Goal: Task Accomplishment & Management: Manage account settings

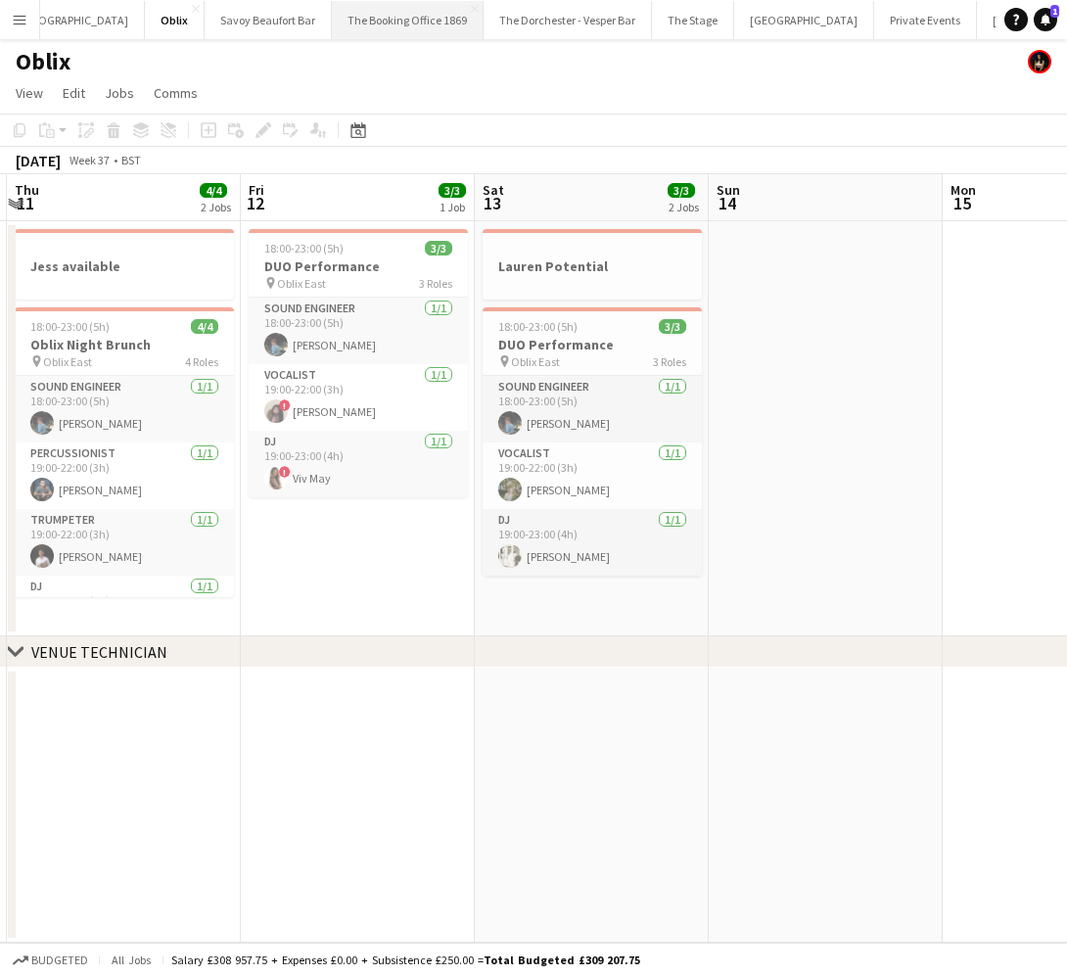
scroll to position [0, 631]
click at [658, 19] on button "[GEOGRAPHIC_DATA]" at bounding box center [728, 20] width 140 height 38
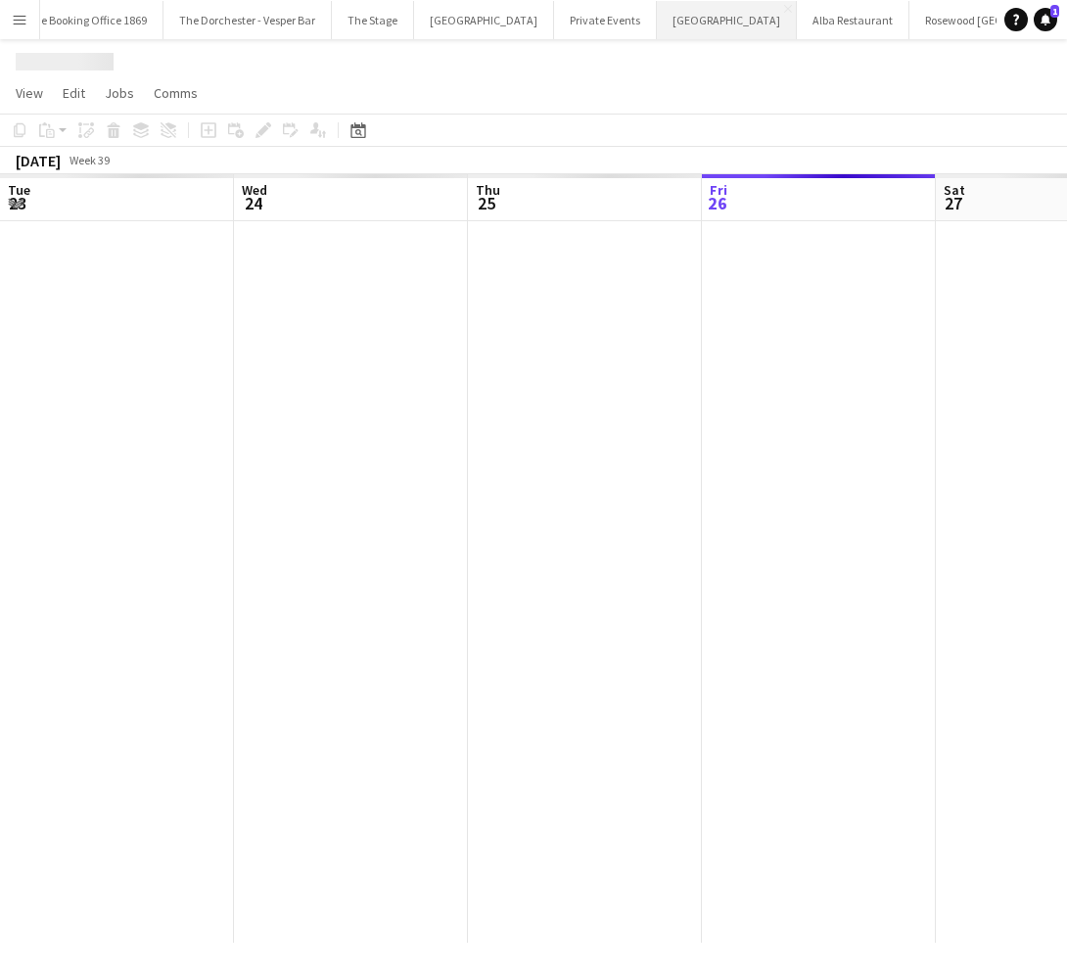
scroll to position [0, 468]
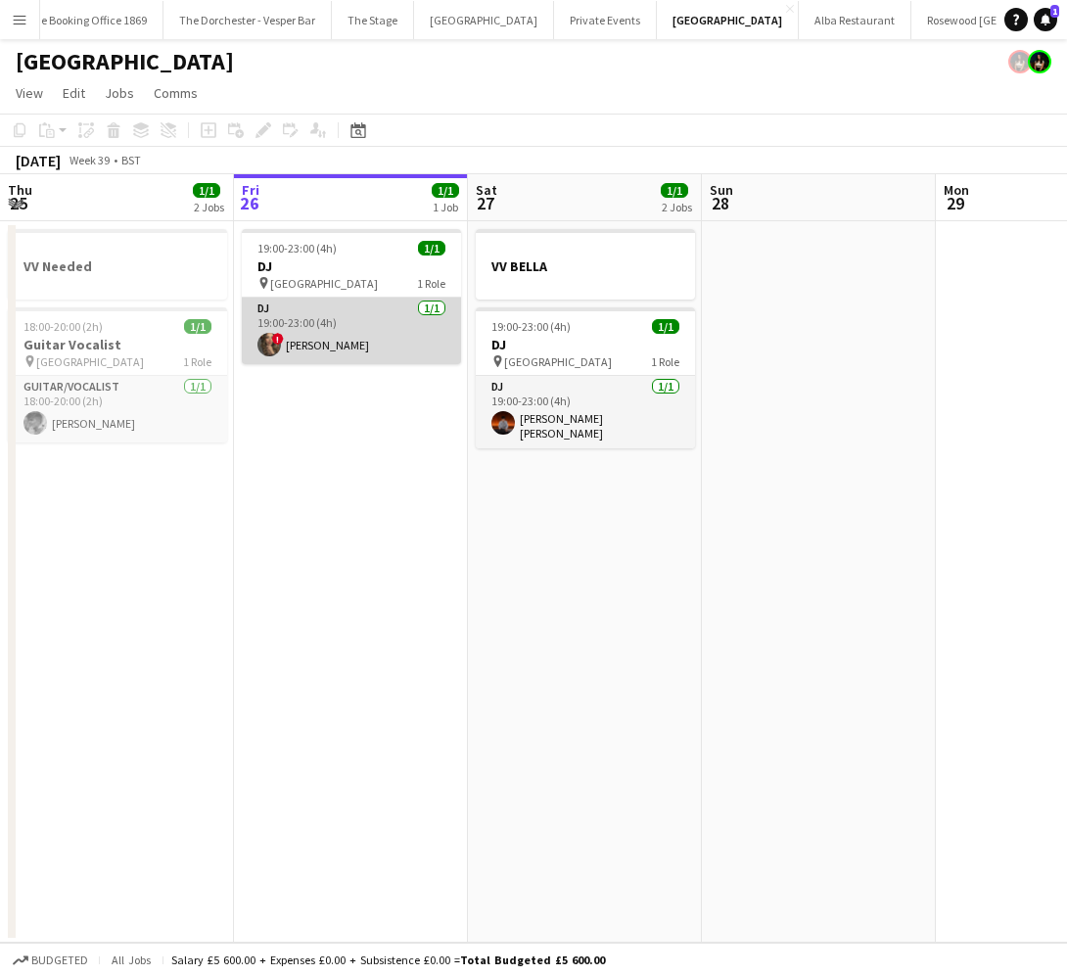
click at [318, 328] on app-card-role "DJ [DATE] 19:00-23:00 (4h) ! [PERSON_NAME]" at bounding box center [351, 331] width 219 height 67
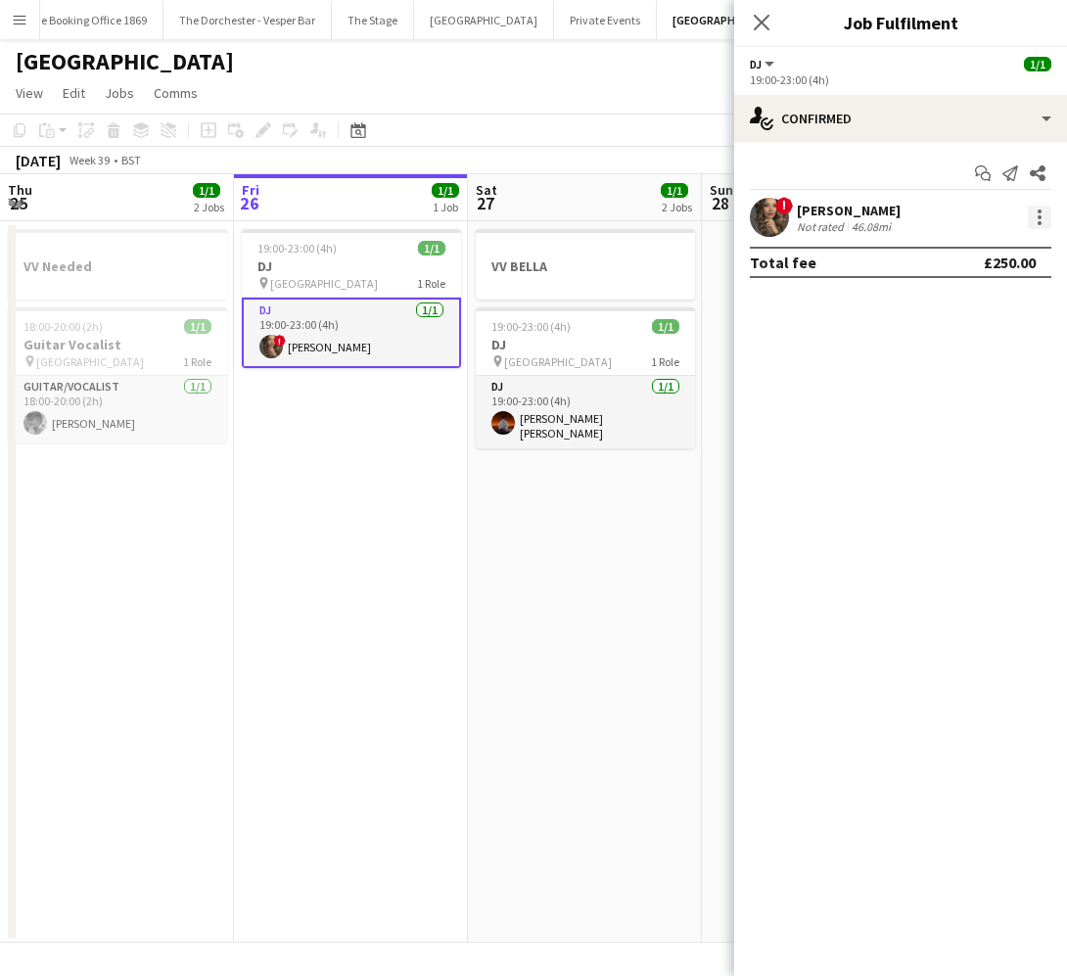
click at [1037, 217] on div at bounding box center [1040, 218] width 24 height 24
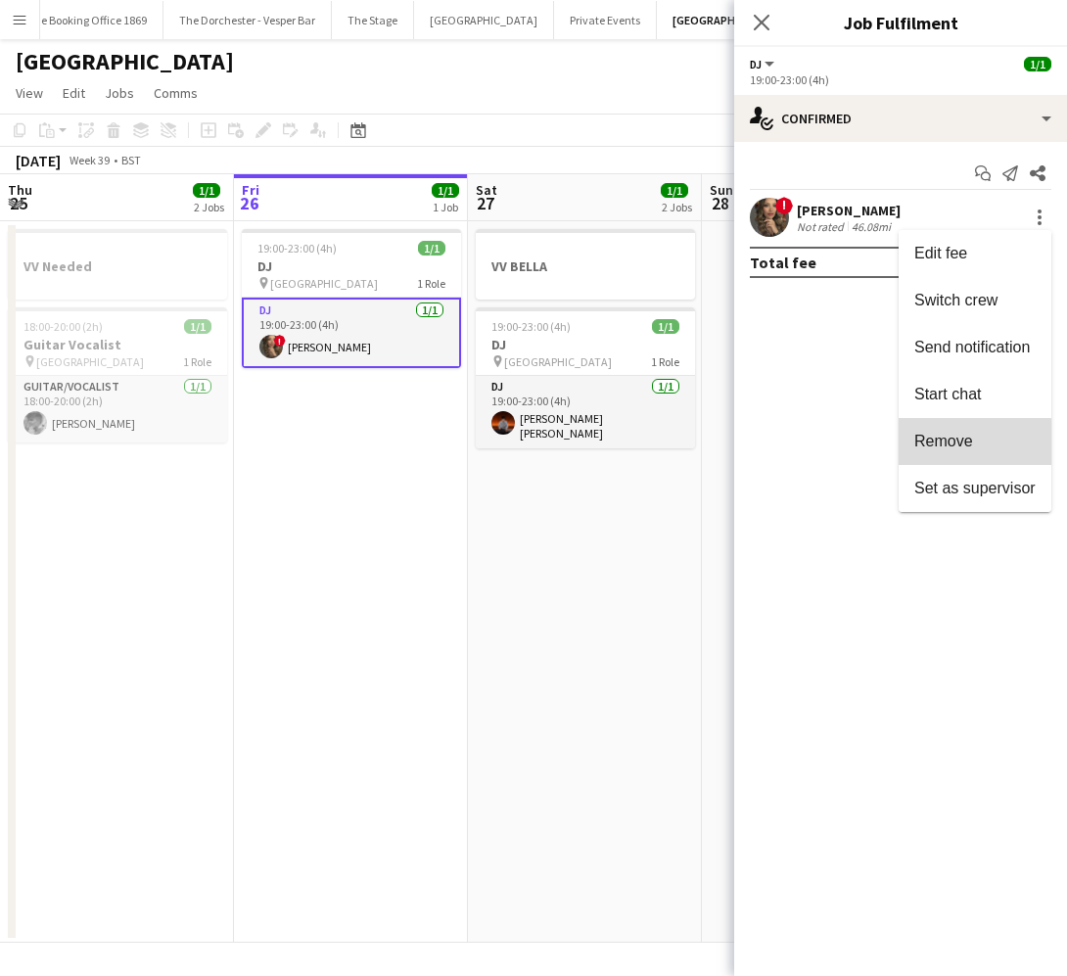
click at [971, 445] on span "Remove" at bounding box center [944, 441] width 59 height 17
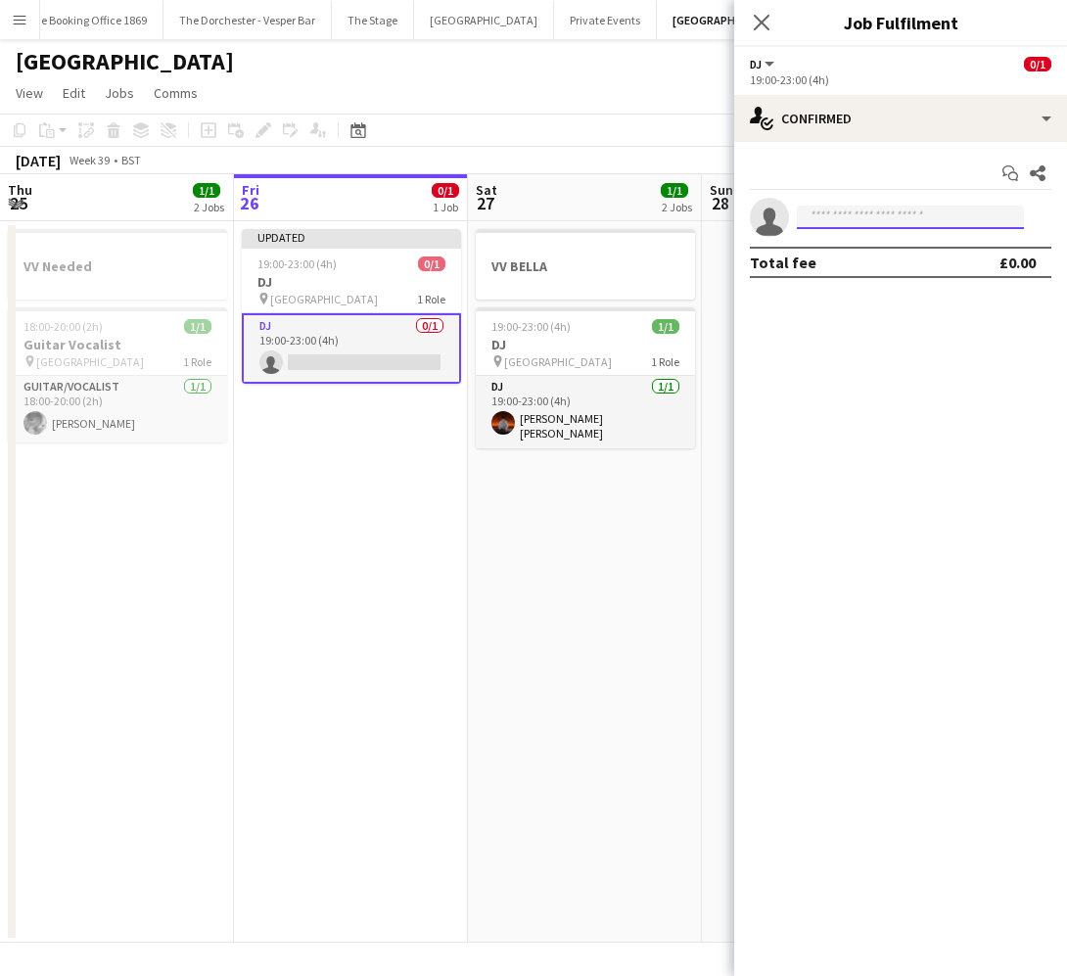
click at [843, 219] on input at bounding box center [910, 218] width 227 height 24
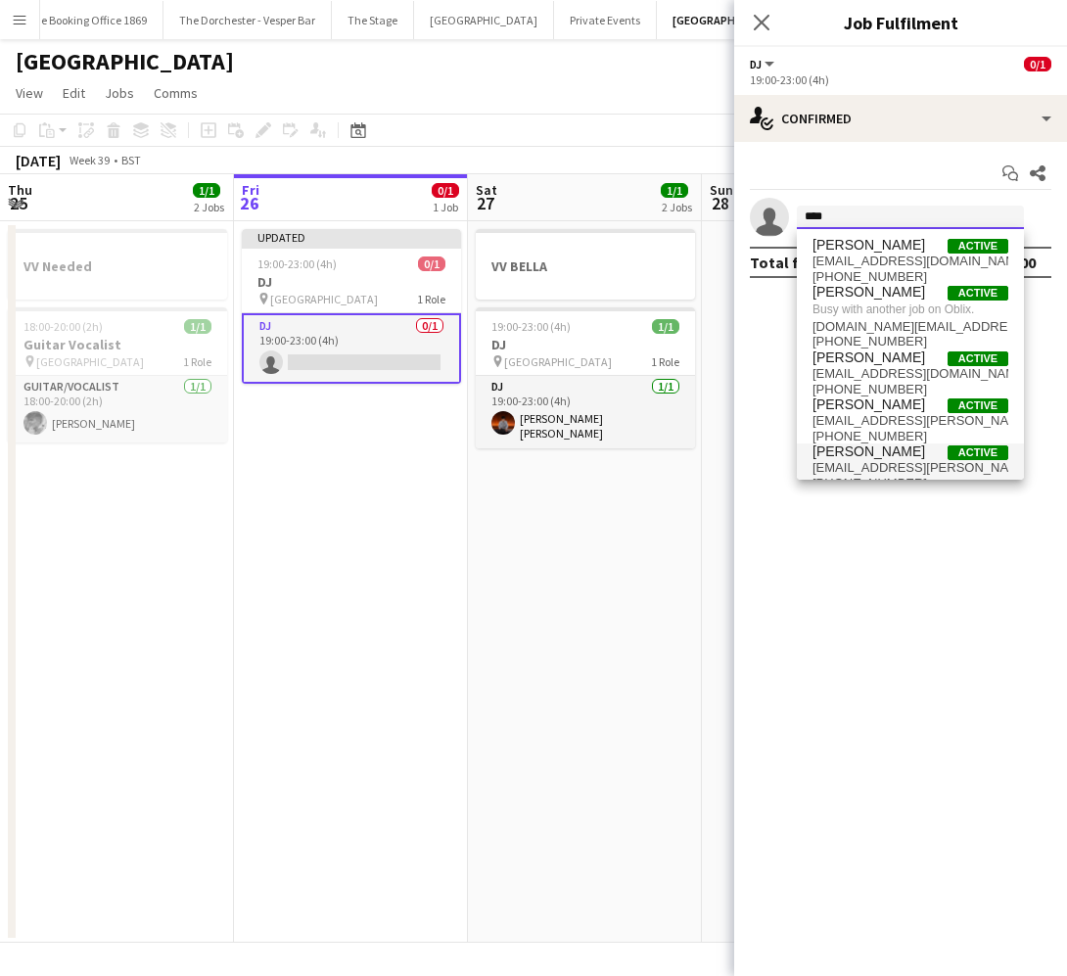
type input "****"
click at [885, 454] on span "[PERSON_NAME]" at bounding box center [869, 452] width 113 height 17
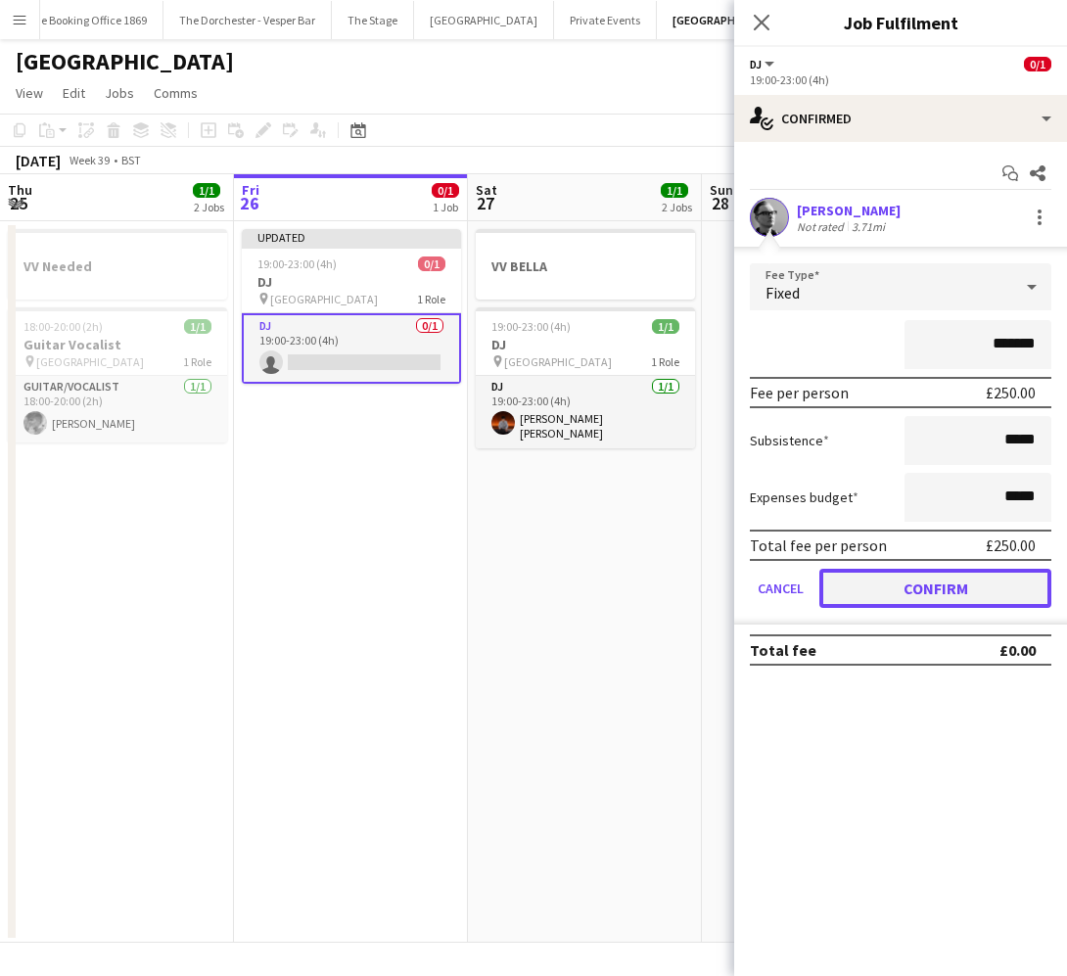
click at [842, 590] on button "Confirm" at bounding box center [936, 588] width 232 height 39
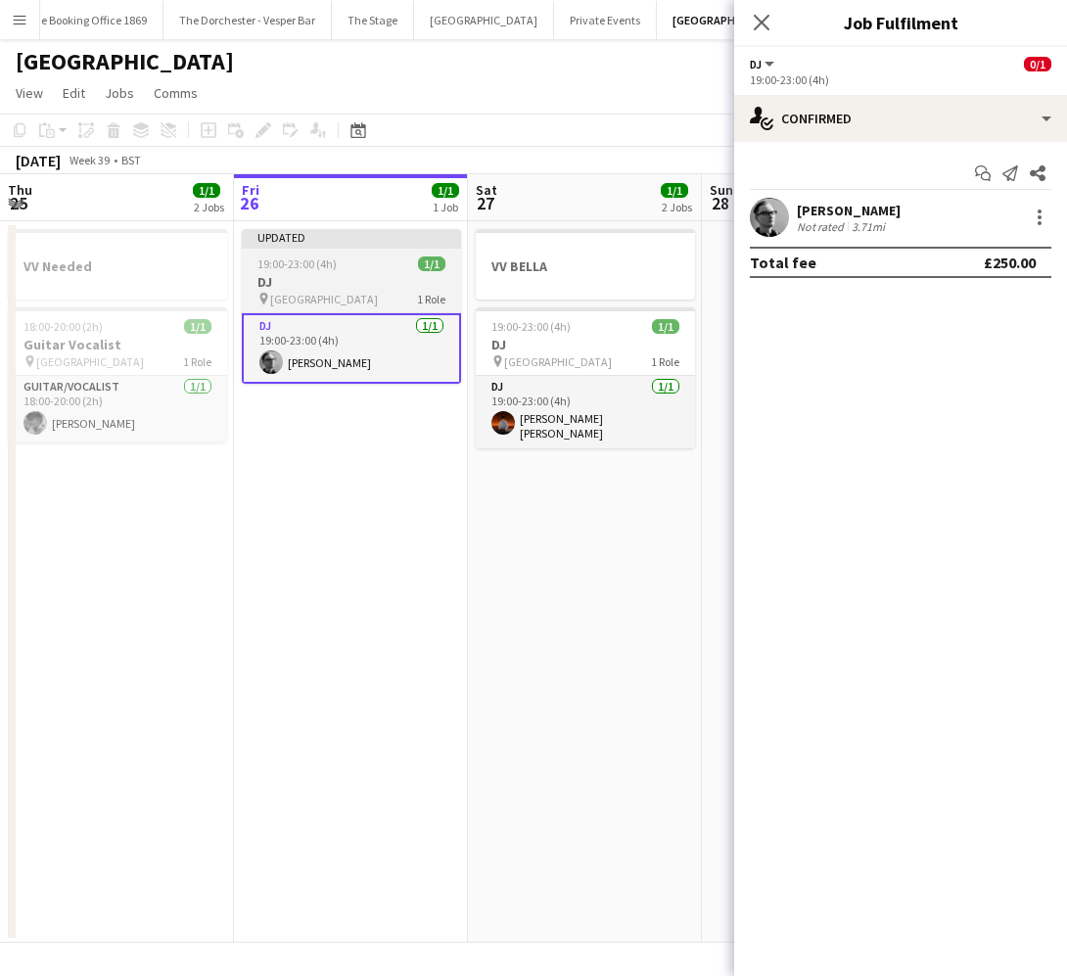
click at [335, 265] on div "19:00-23:00 (4h) 1/1" at bounding box center [351, 264] width 219 height 15
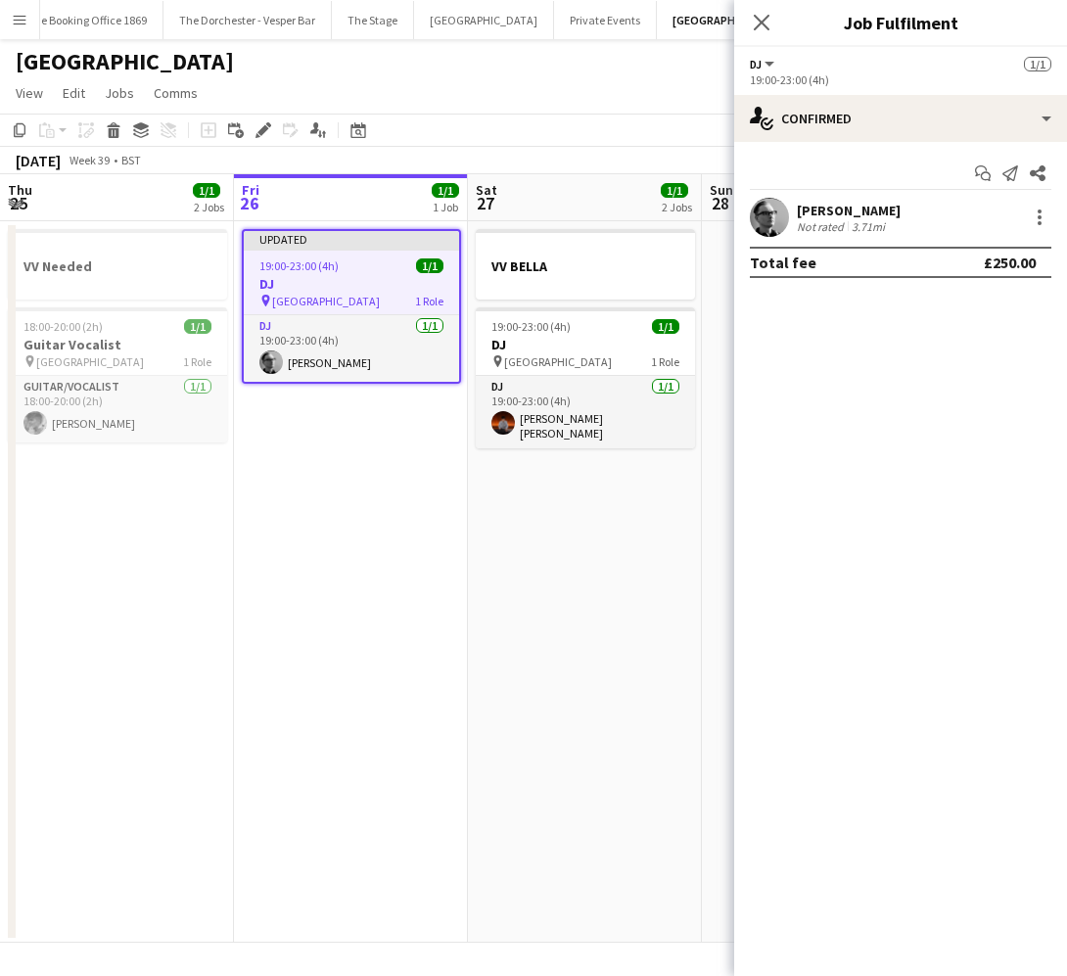
click at [427, 541] on app-date-cell "Updated 19:00-23:00 (4h) 1/1 DJ pin [GEOGRAPHIC_DATA] 1 Role DJ [DATE] 19:00-23…" at bounding box center [351, 582] width 234 height 722
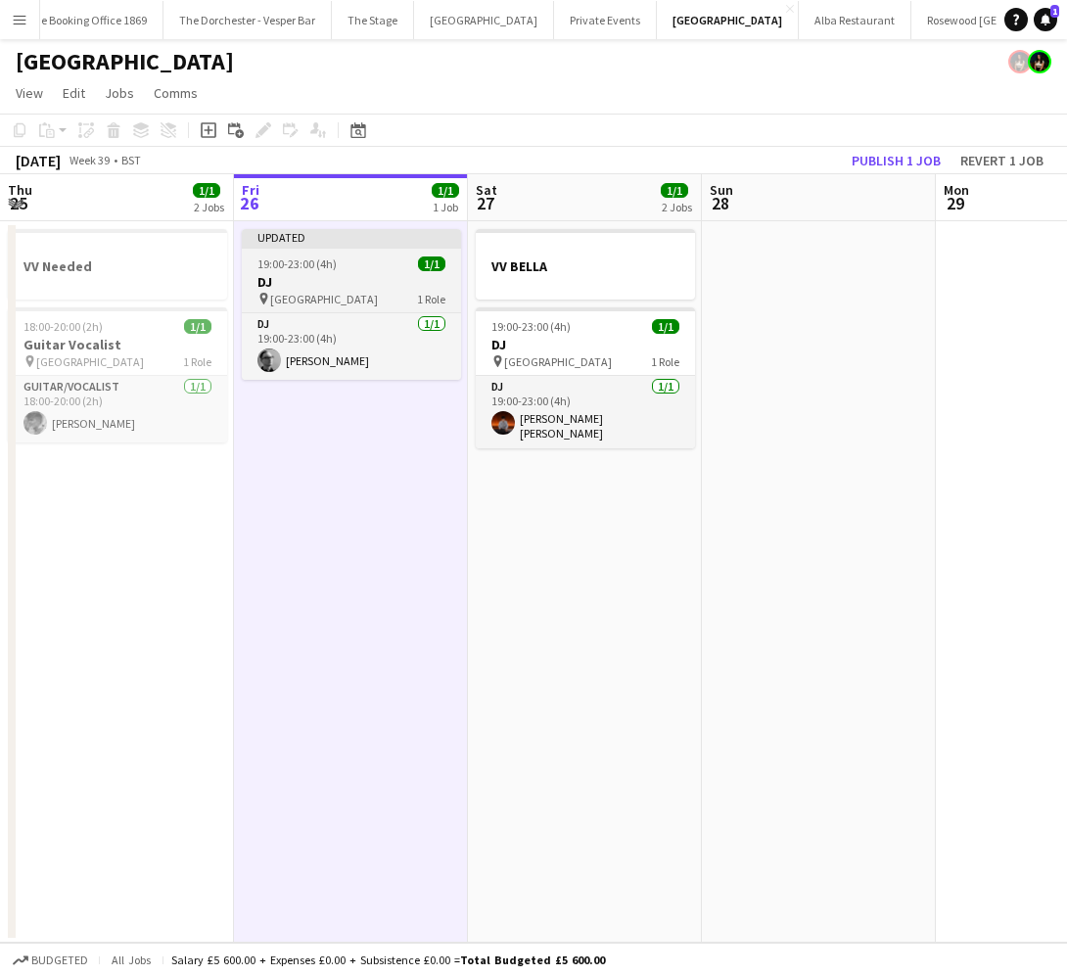
scroll to position [0, 469]
click at [358, 248] on div at bounding box center [350, 247] width 219 height 4
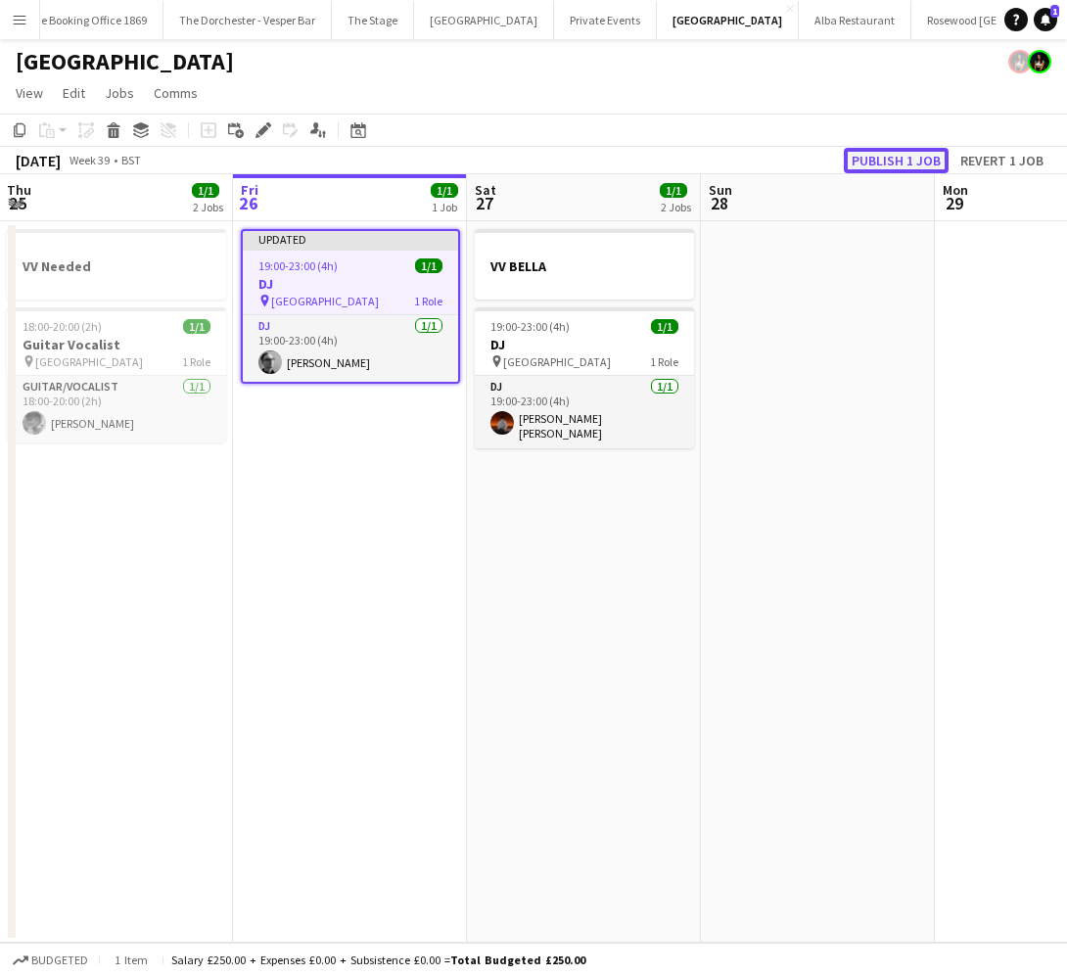
click at [890, 162] on button "Publish 1 job" at bounding box center [896, 160] width 105 height 25
